Goal: Navigation & Orientation: Find specific page/section

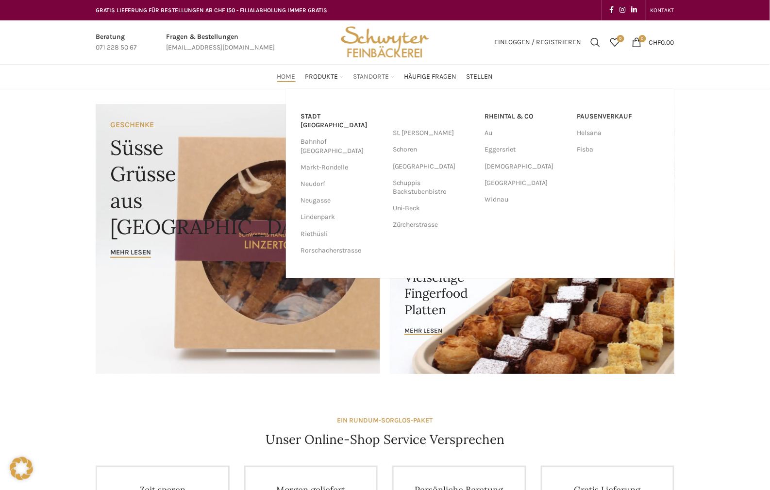
click at [379, 76] on span "Standorte" at bounding box center [371, 76] width 36 height 9
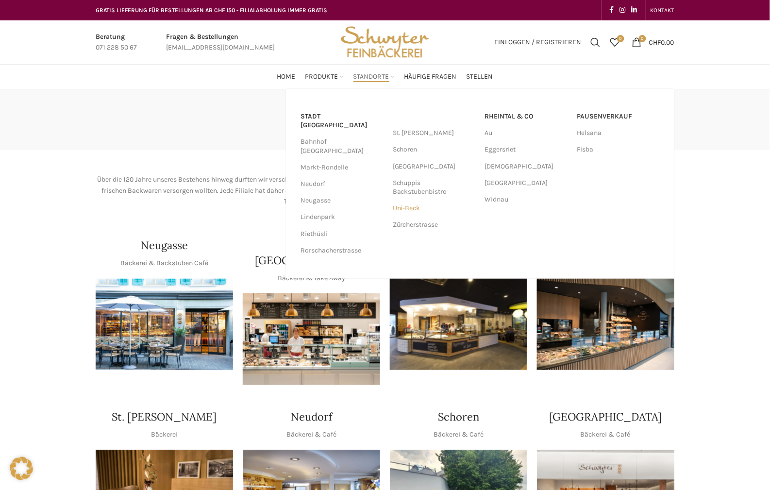
click at [410, 206] on link "Uni-Beck" at bounding box center [434, 208] width 83 height 17
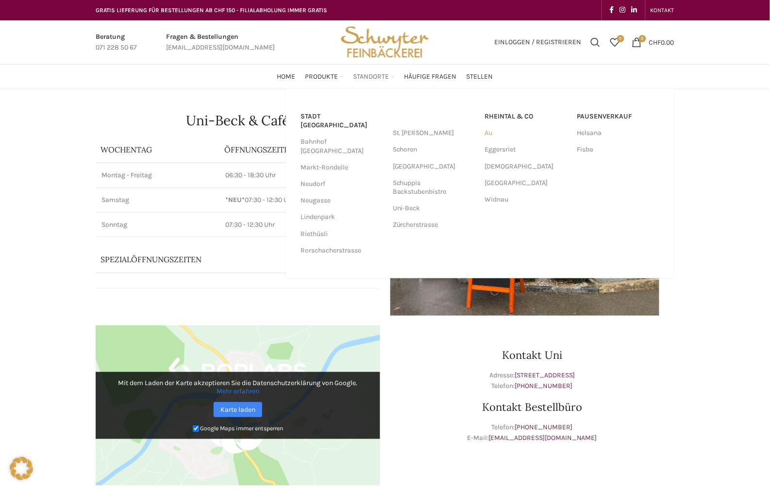
click at [486, 134] on link "Au" at bounding box center [526, 133] width 83 height 17
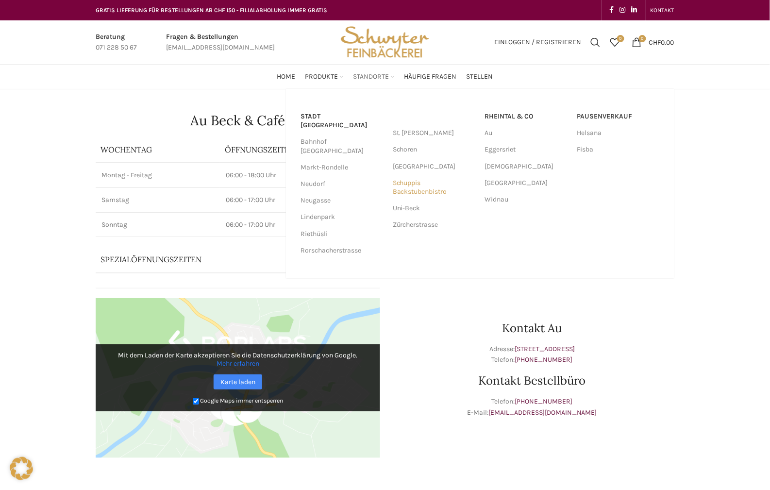
click at [414, 185] on link "Schuppis Backstubenbistro" at bounding box center [434, 187] width 83 height 25
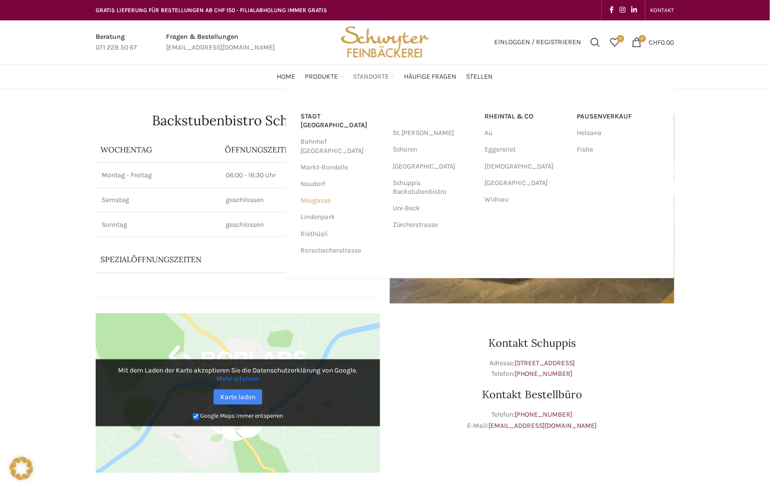
click at [315, 192] on link "Neugasse" at bounding box center [341, 200] width 83 height 17
